Goal: Information Seeking & Learning: Learn about a topic

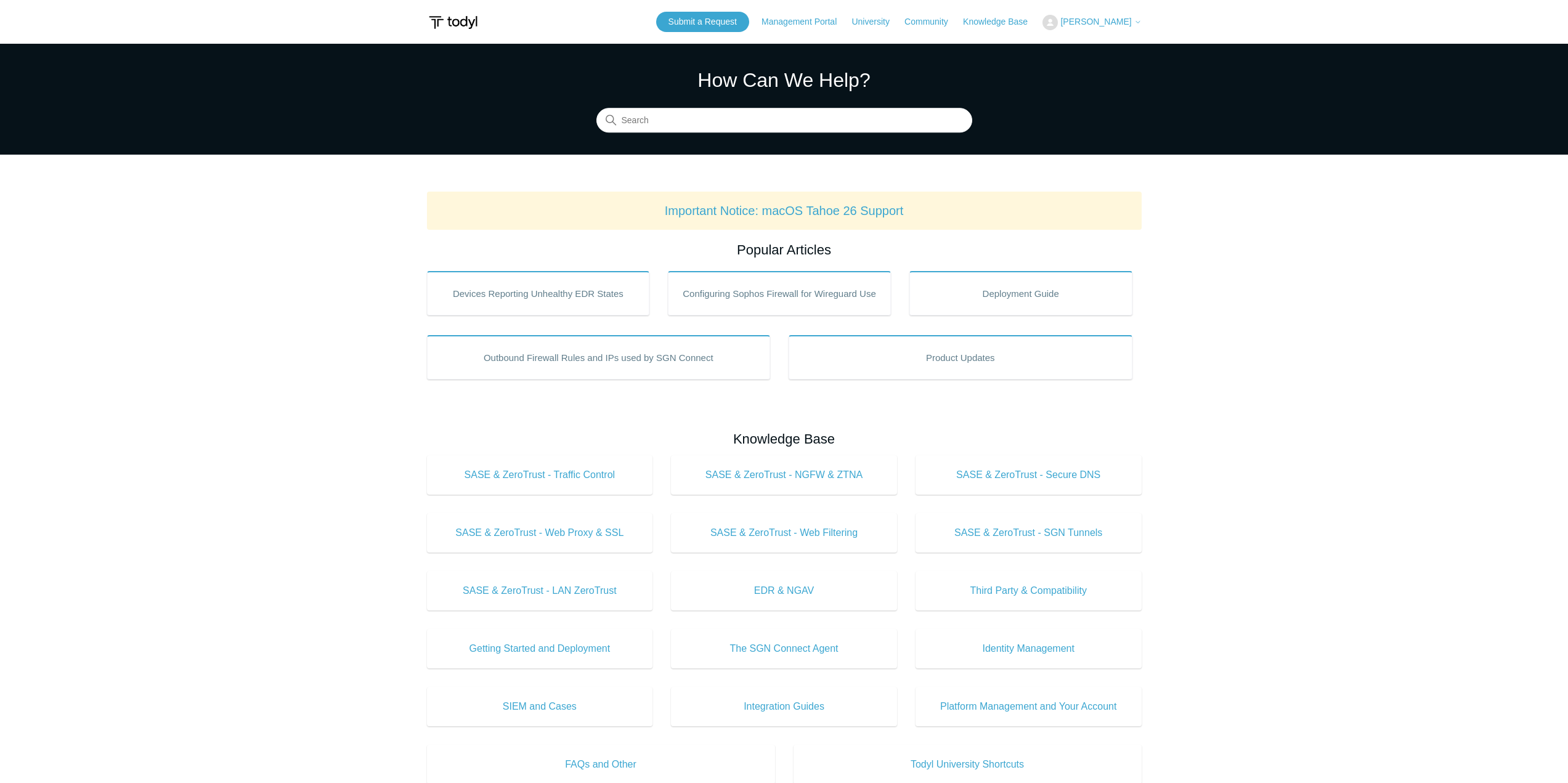
click at [766, 105] on div "How Can We Help? Search" at bounding box center [784, 98] width 376 height 67
click at [760, 125] on input "Search" at bounding box center [784, 120] width 376 height 25
type input "network speed"
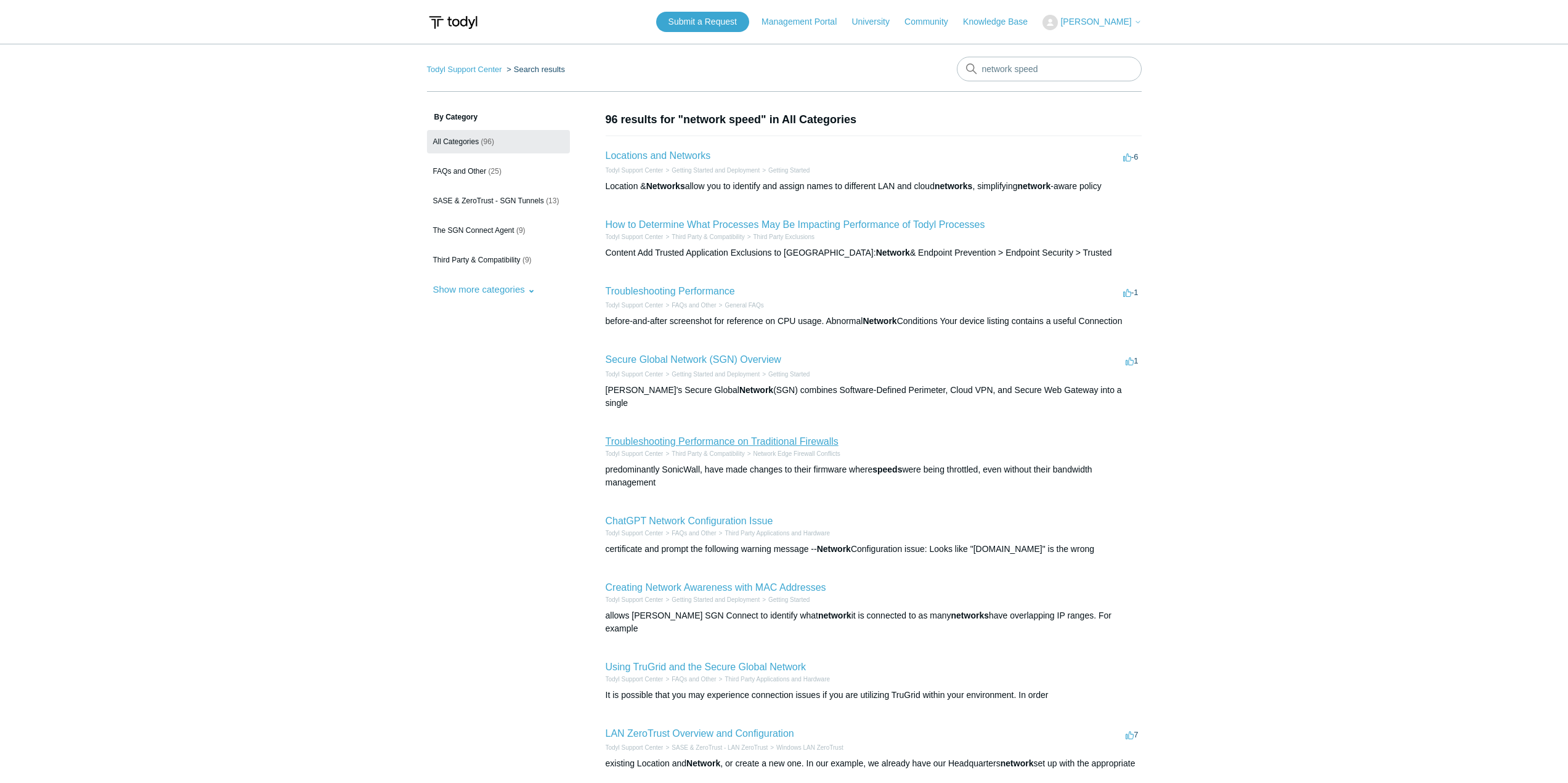
click at [769, 436] on link "Troubleshooting Performance on Traditional Firewalls" at bounding box center [721, 441] width 233 height 11
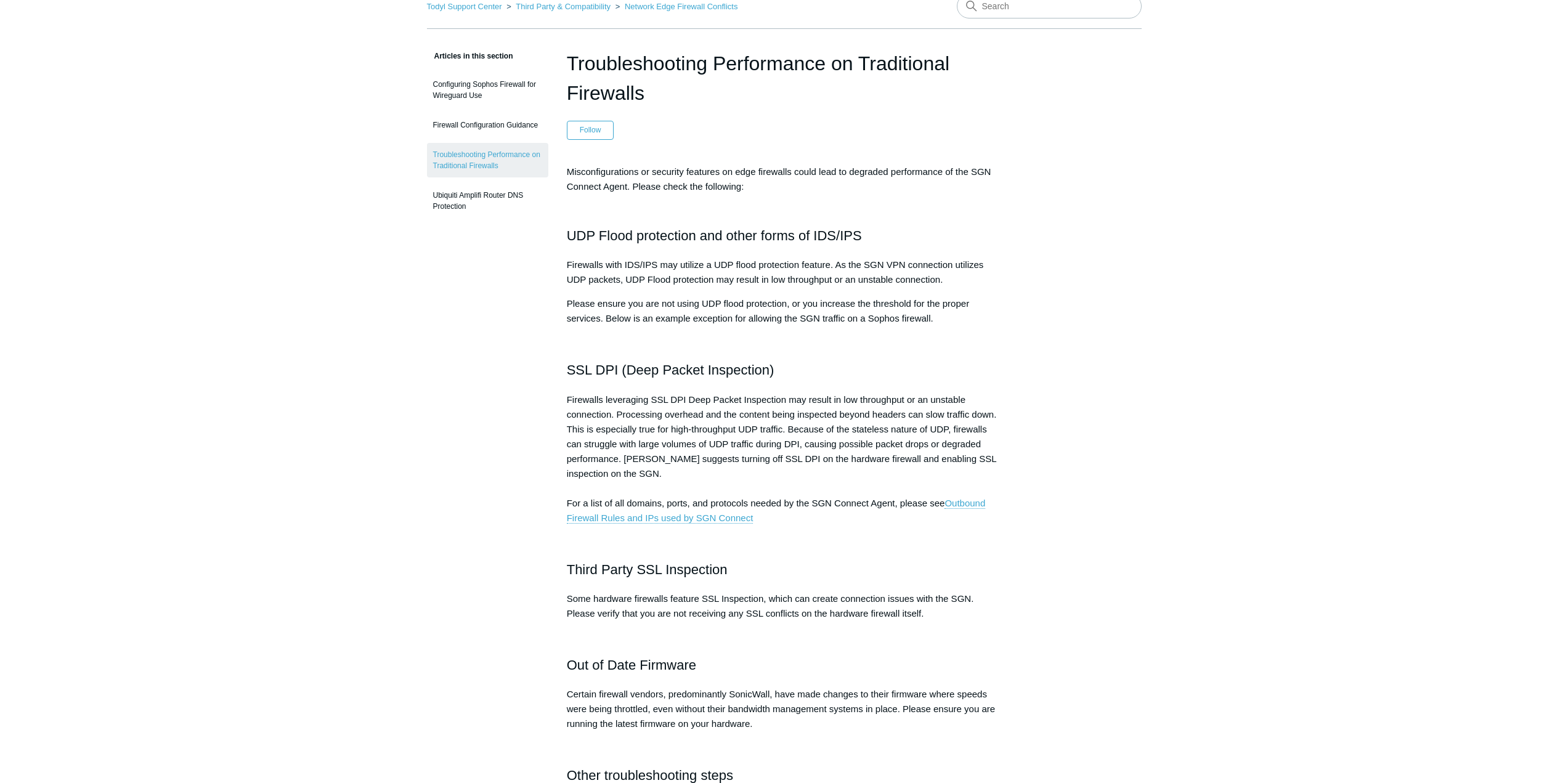
scroll to position [62, 0]
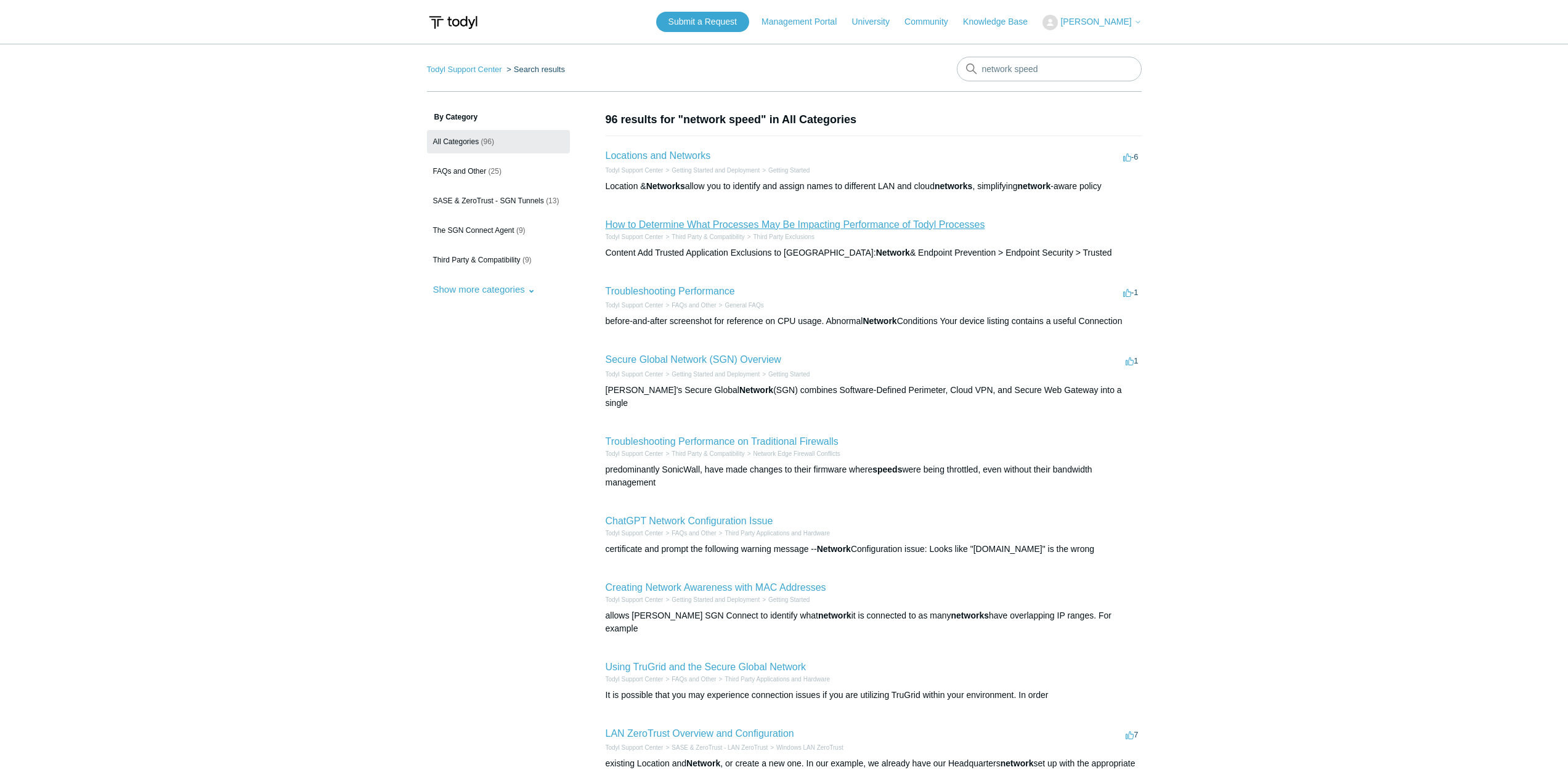
click at [712, 226] on link "How to Determine What Processes May Be Impacting Performance of Todyl Processes" at bounding box center [795, 225] width 379 height 11
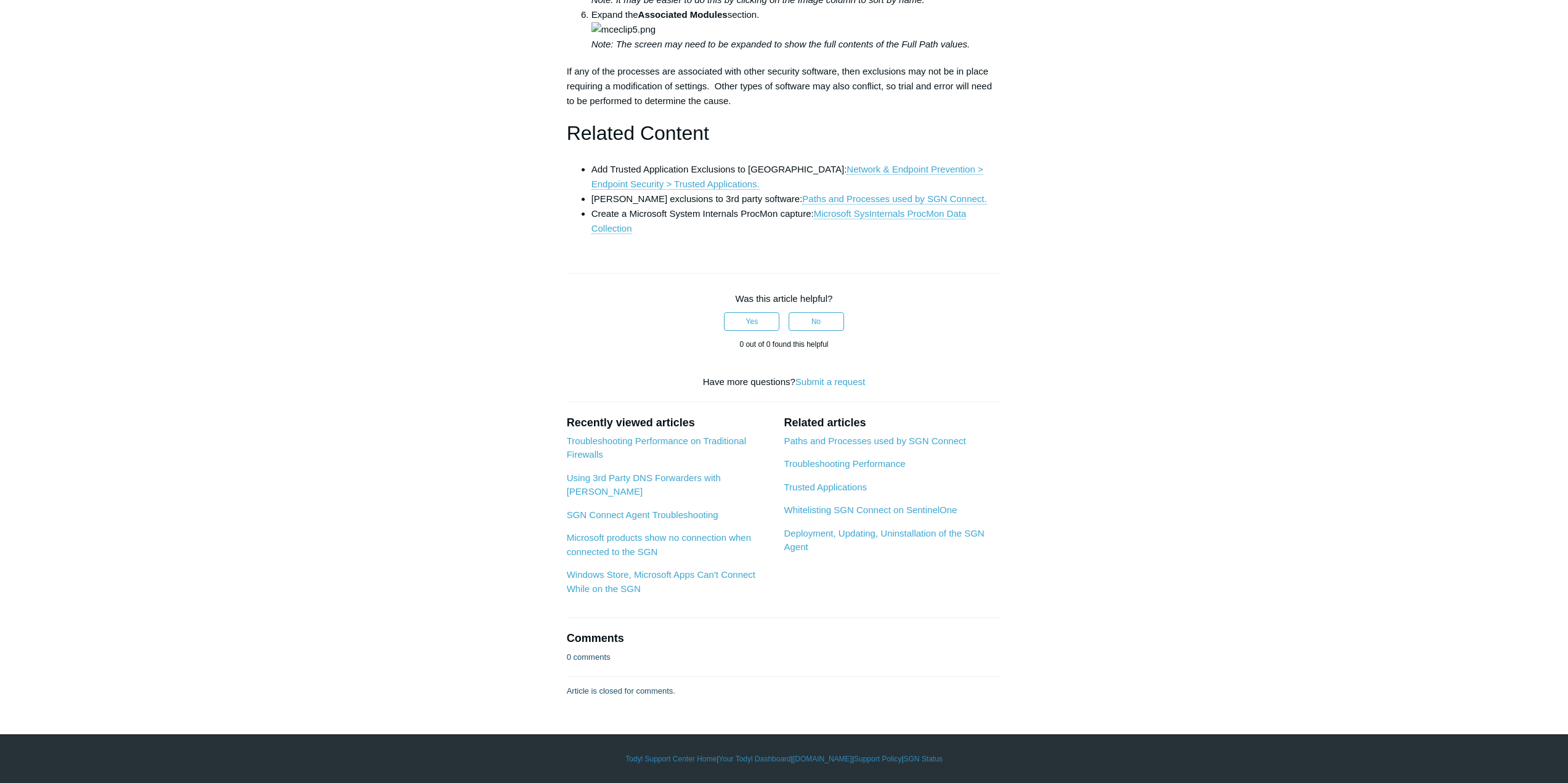
scroll to position [801, 0]
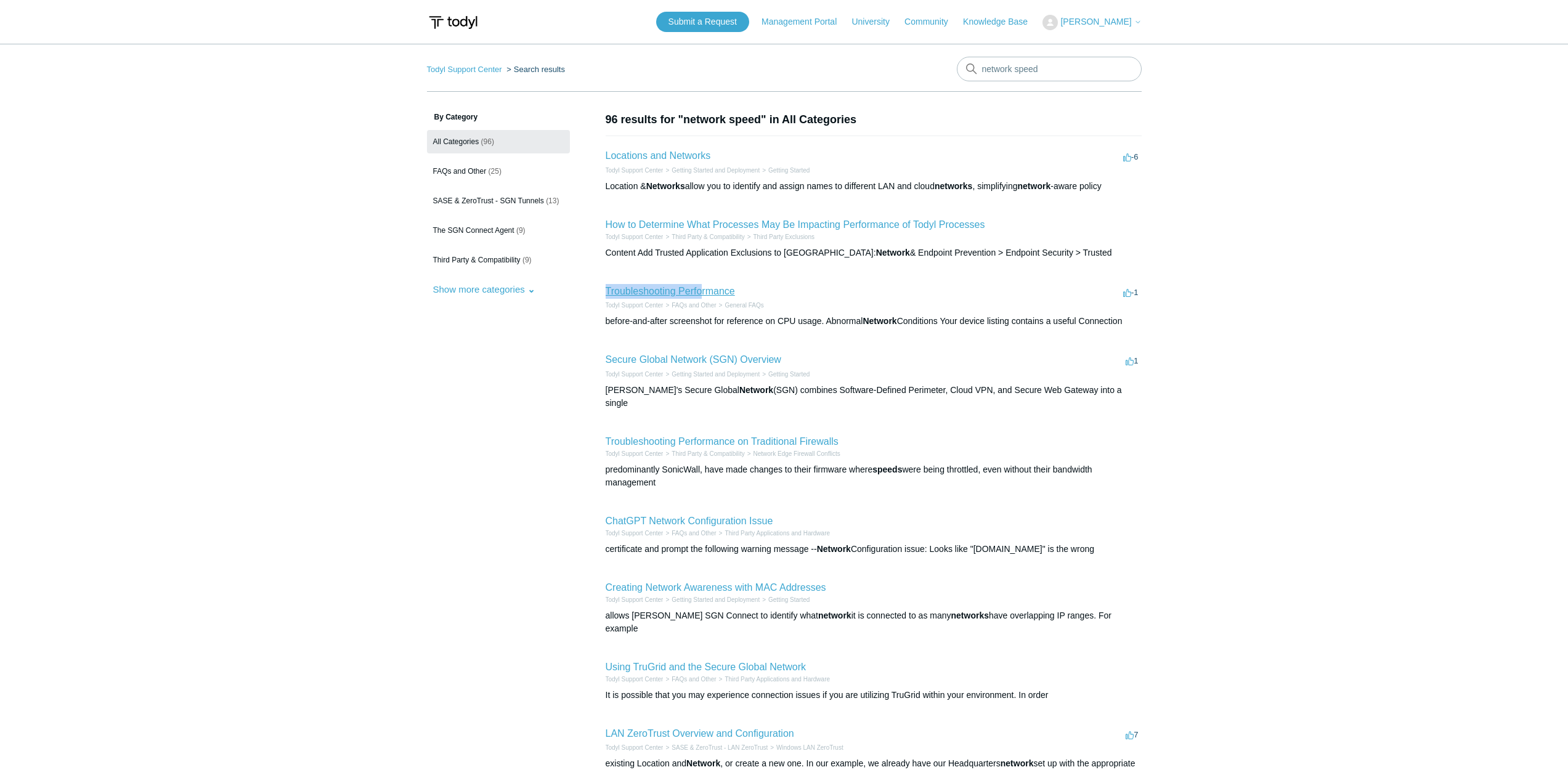
click at [704, 286] on li "Troubleshooting Performance -1 votes -1 Todyl Support Center FAQs and Other Gen…" at bounding box center [873, 306] width 536 height 69
click at [704, 286] on link "Troubleshooting Performance" at bounding box center [669, 291] width 129 height 11
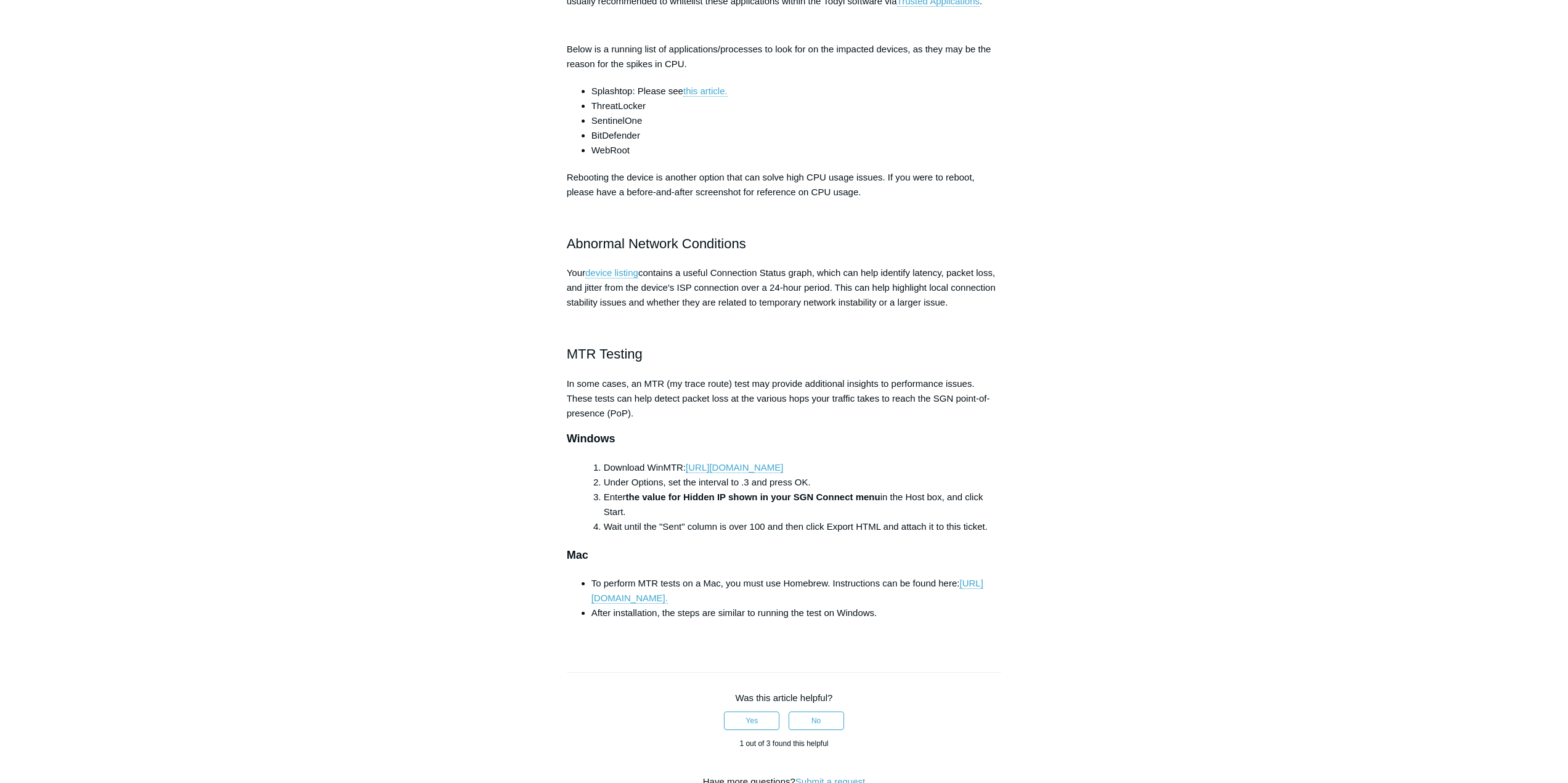
scroll to position [555, 0]
